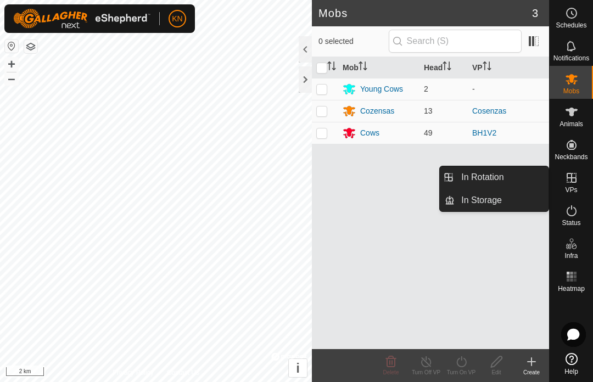
click at [498, 182] on span "In Rotation" at bounding box center [482, 177] width 42 height 13
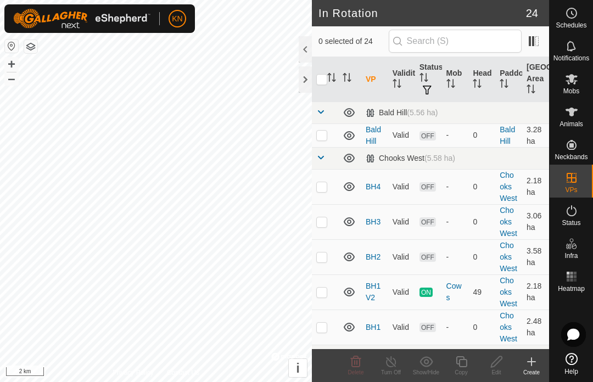
click at [536, 360] on icon at bounding box center [531, 361] width 13 height 13
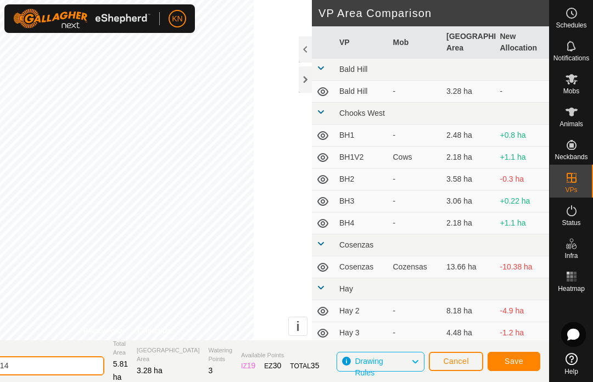
click at [104, 363] on input "[DATE] 074214" at bounding box center [28, 365] width 154 height 19
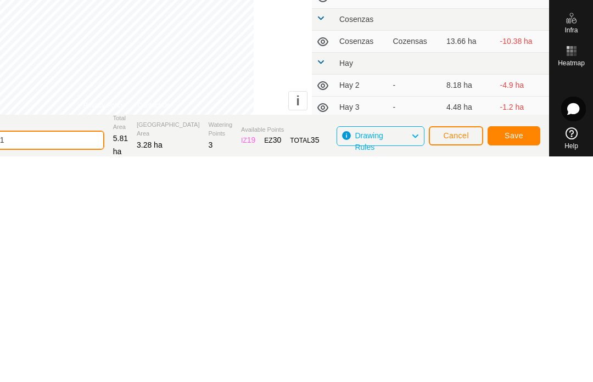
scroll to position [1, 0]
type input "2"
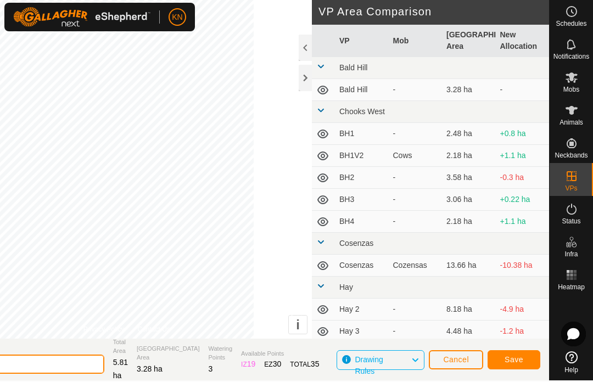
type input "BH2V2"
click at [521, 364] on span "Save" at bounding box center [513, 360] width 19 height 9
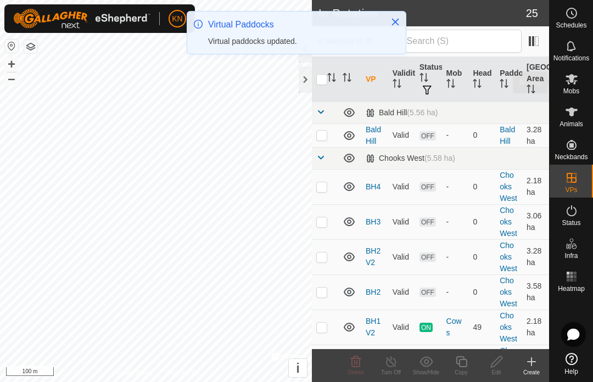
click at [575, 84] on icon at bounding box center [571, 78] width 13 height 13
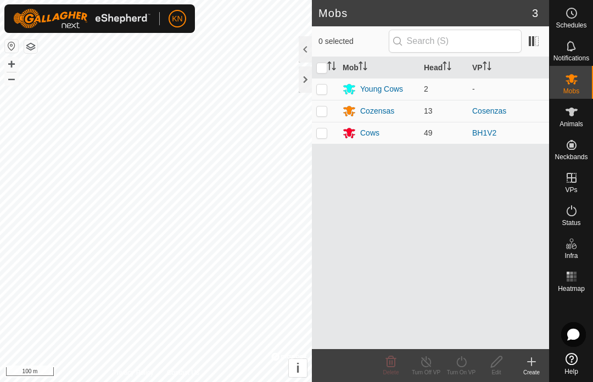
click at [373, 138] on div "Cows" at bounding box center [369, 133] width 19 height 12
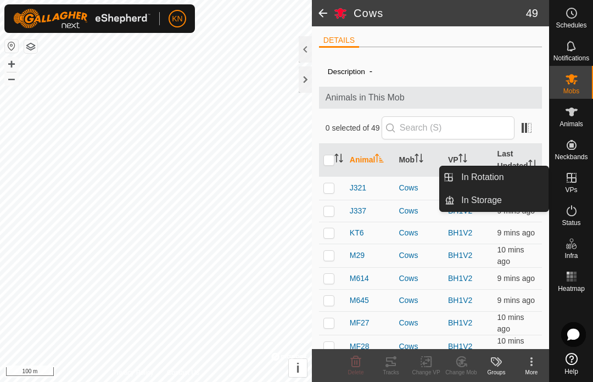
click at [505, 180] on link "In Rotation" at bounding box center [501, 177] width 94 height 22
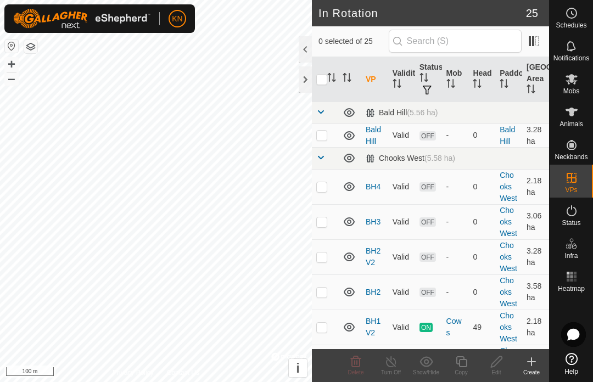
click at [324, 257] on p-checkbox at bounding box center [321, 256] width 11 height 9
click at [326, 258] on p-checkbox at bounding box center [321, 256] width 11 height 9
checkbox input "false"
click at [303, 82] on div at bounding box center [305, 79] width 13 height 26
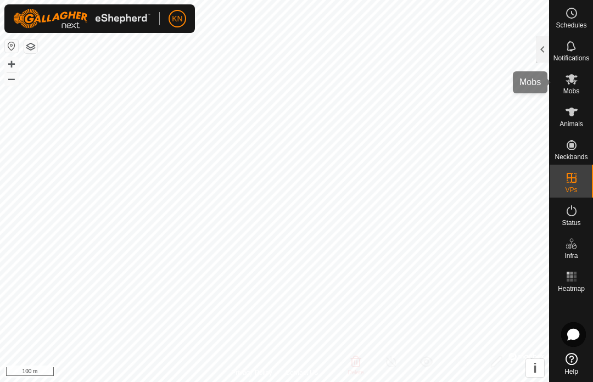
click at [571, 90] on span "Mobs" at bounding box center [571, 91] width 16 height 7
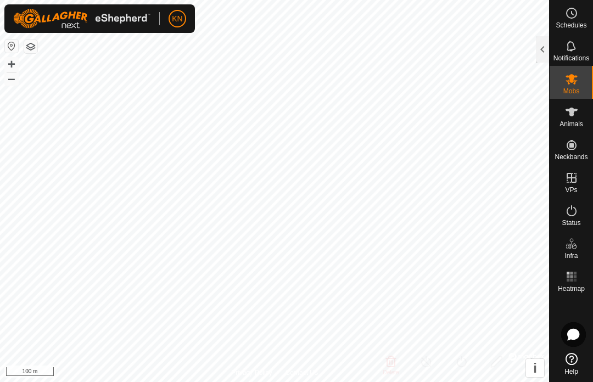
click at [538, 56] on div at bounding box center [542, 49] width 13 height 26
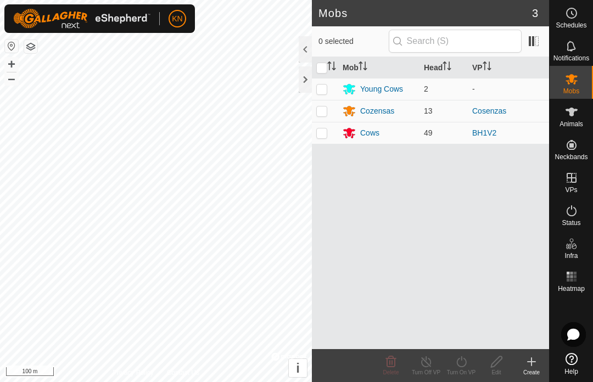
click at [369, 134] on div "Cows" at bounding box center [369, 133] width 19 height 12
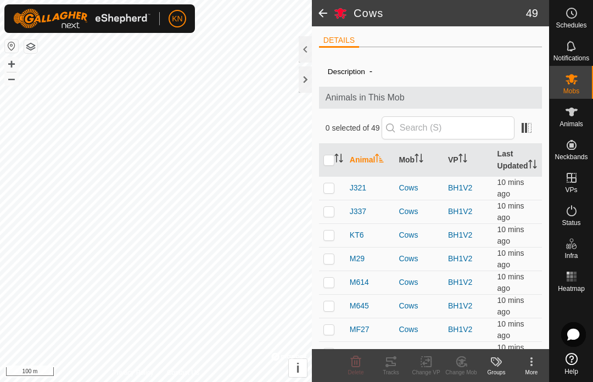
click at [328, 166] on input "checkbox" at bounding box center [328, 160] width 11 height 11
checkbox input "true"
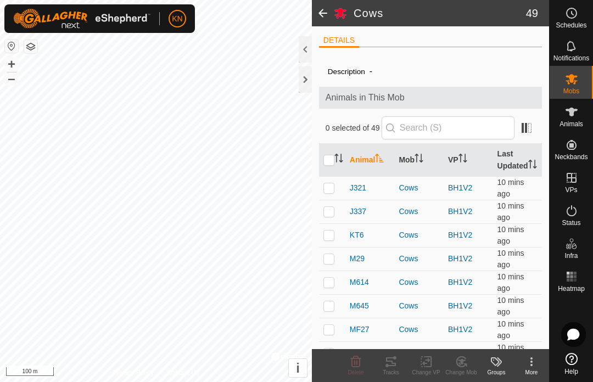
checkbox input "true"
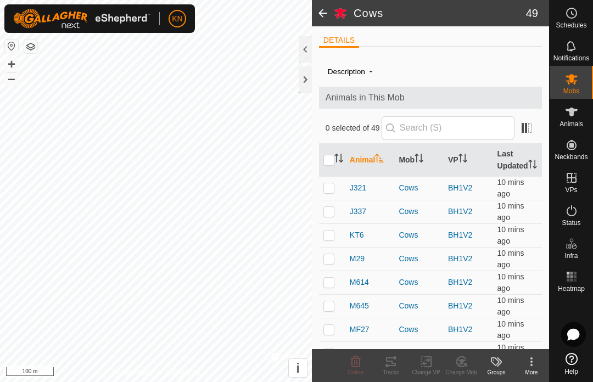
checkbox input "true"
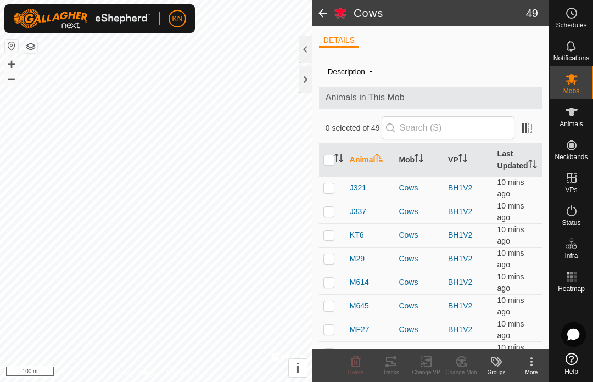
checkbox input "true"
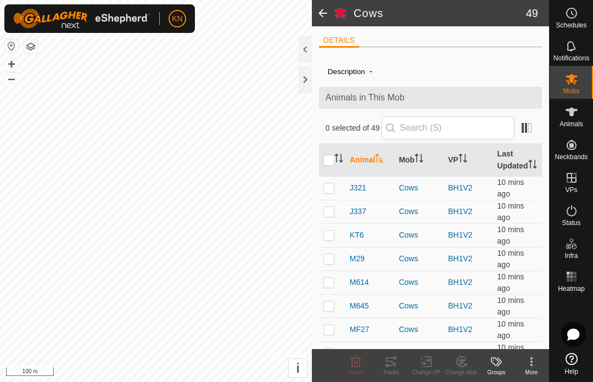
checkbox input "true"
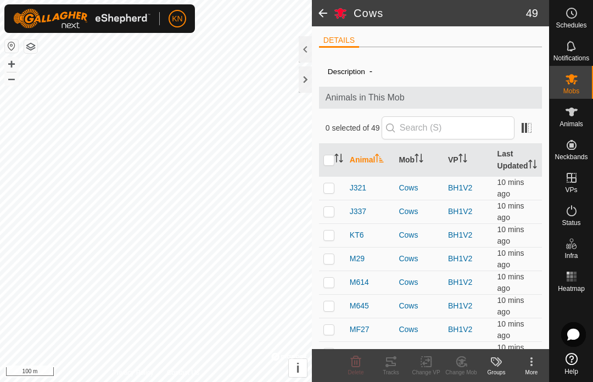
checkbox input "true"
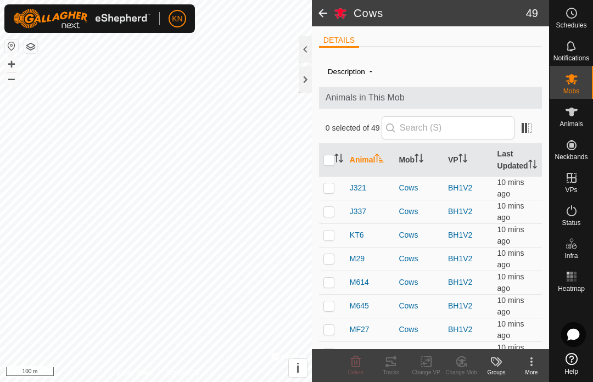
checkbox input "true"
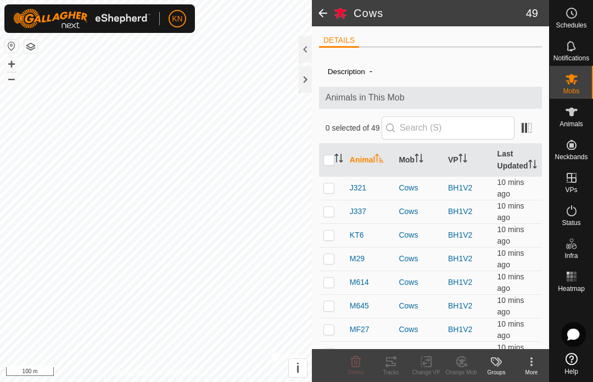
checkbox input "true"
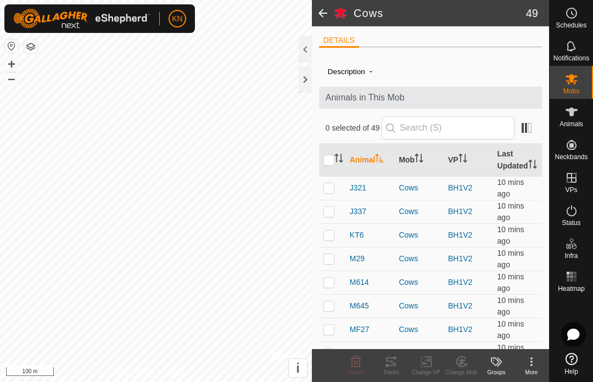
checkbox input "true"
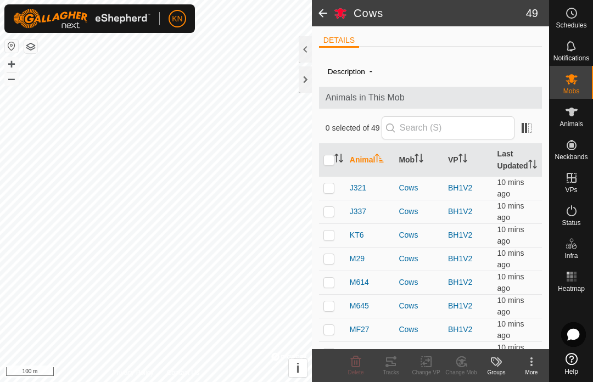
checkbox input "true"
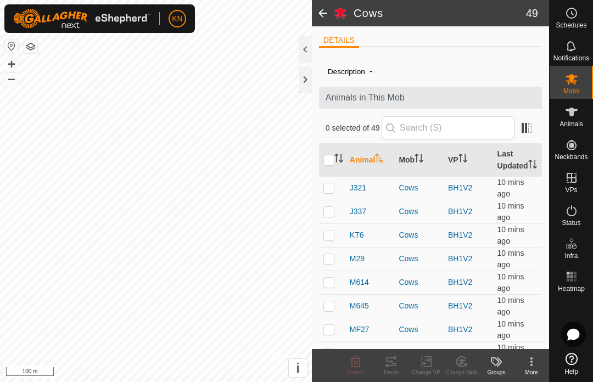
checkbox input "true"
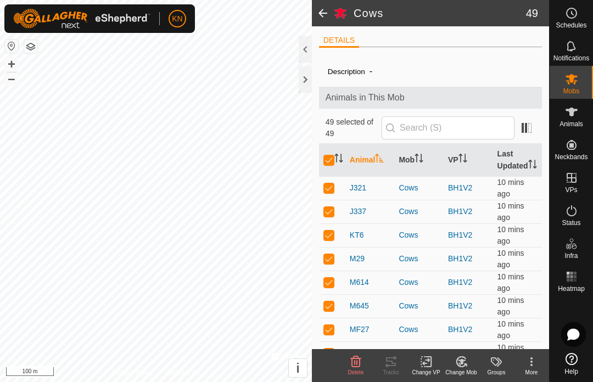
click at [425, 363] on icon at bounding box center [426, 361] width 8 height 7
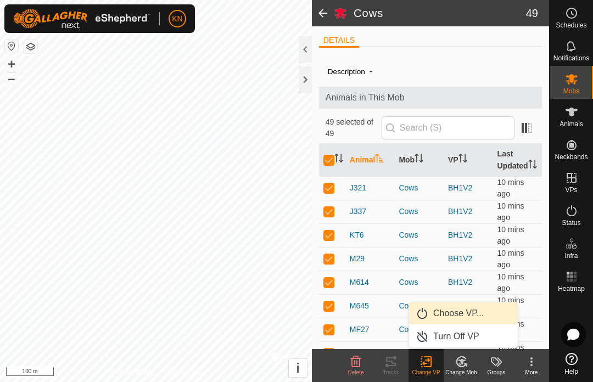
click at [462, 317] on span "Choose VP..." at bounding box center [458, 313] width 50 height 13
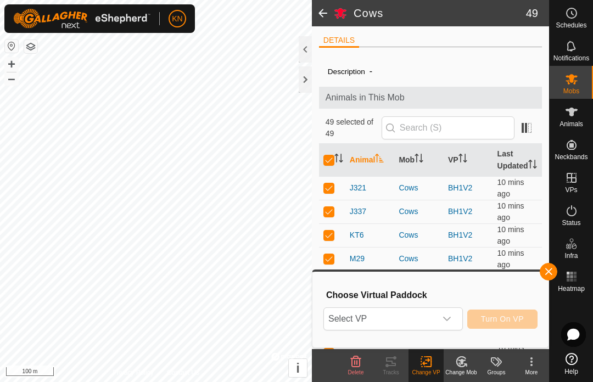
click at [451, 323] on icon "dropdown trigger" at bounding box center [446, 318] width 9 height 9
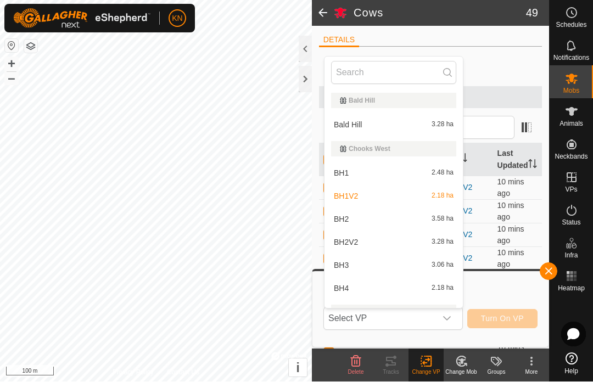
click at [355, 243] on span "BH2V2" at bounding box center [346, 243] width 24 height 8
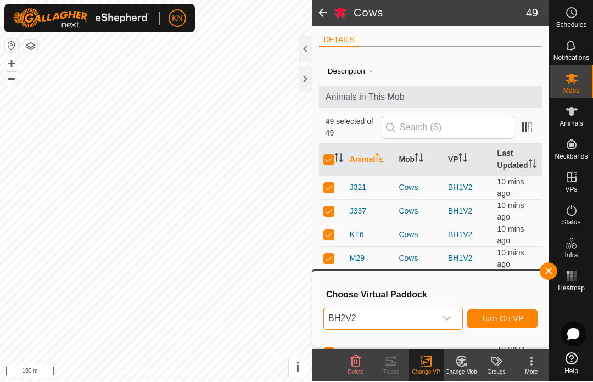
click at [511, 318] on span "Turn On VP" at bounding box center [502, 318] width 43 height 9
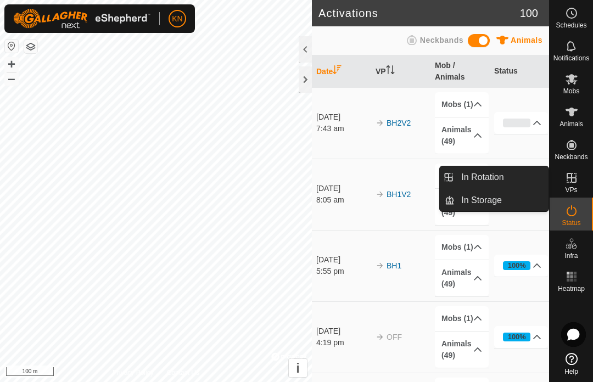
click at [498, 176] on span "In Rotation" at bounding box center [482, 177] width 42 height 13
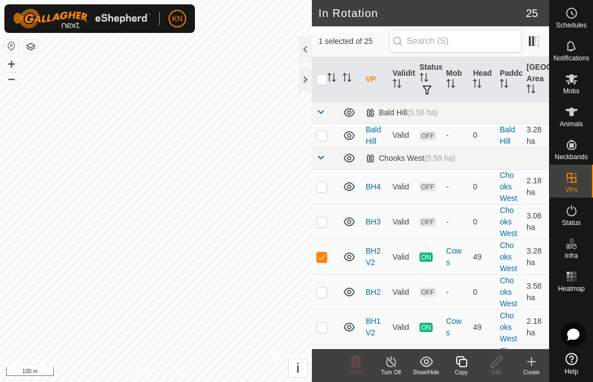
click at [324, 262] on td at bounding box center [325, 256] width 26 height 35
checkbox input "false"
click at [325, 224] on p-checkbox at bounding box center [321, 221] width 11 height 9
click at [322, 224] on p-checkbox at bounding box center [321, 221] width 11 height 9
checkbox input "false"
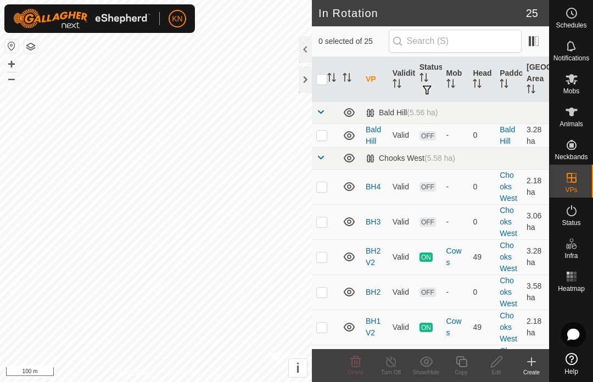
click at [325, 188] on p-checkbox at bounding box center [321, 186] width 11 height 9
checkbox input "true"
click at [234, 88] on link "Logout" at bounding box center [227, 85] width 109 height 18
